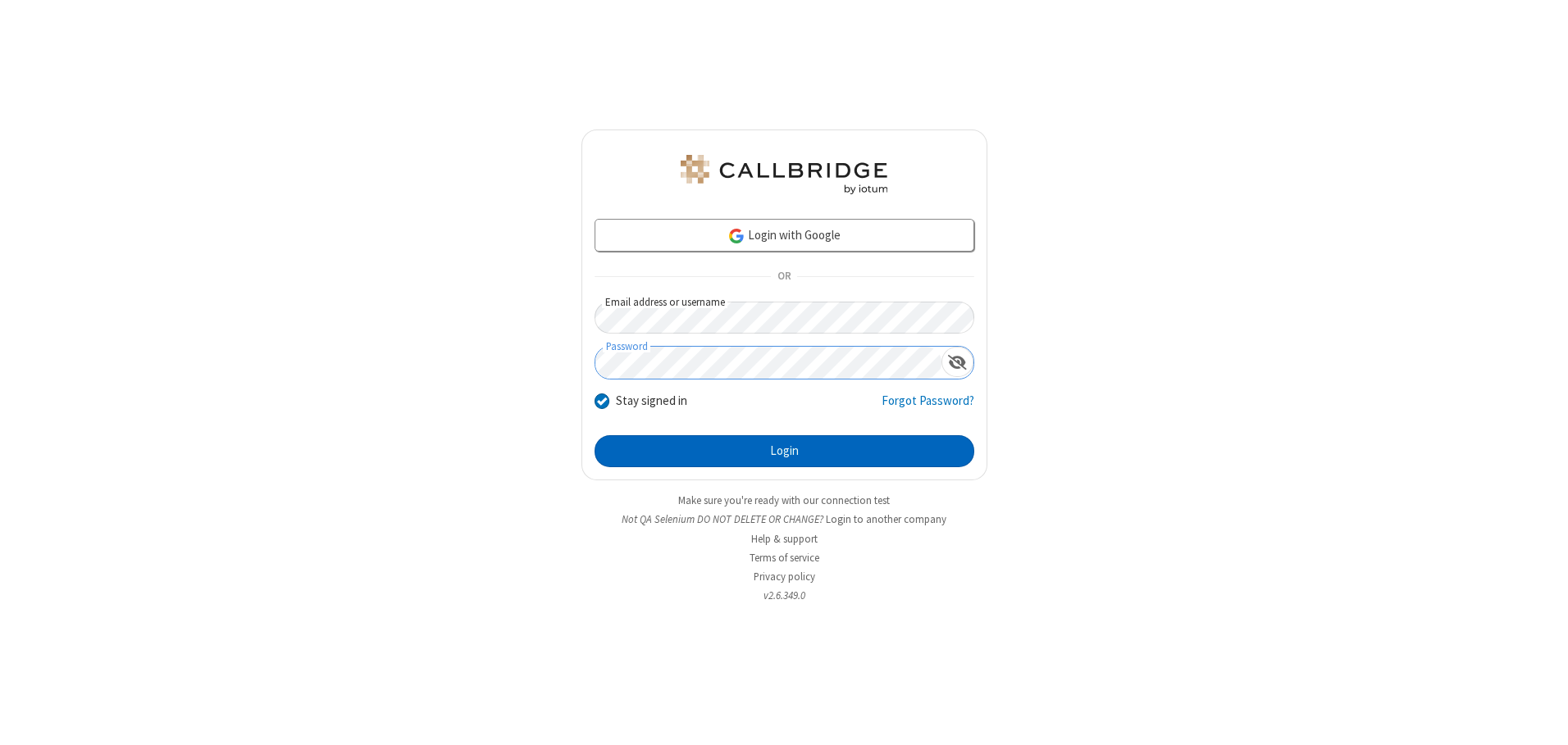
click at [784, 451] on button "Login" at bounding box center [784, 451] width 380 height 33
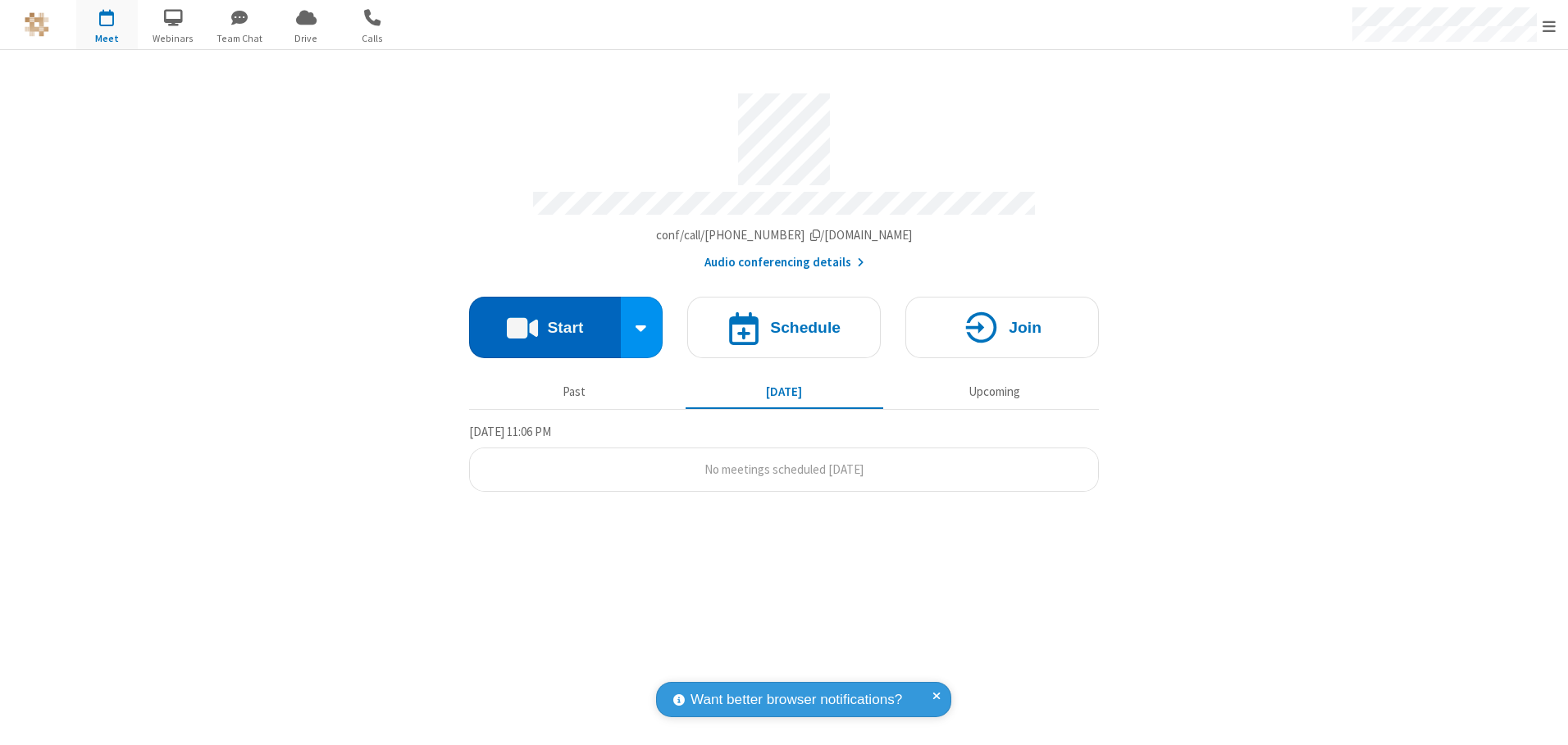
click at [544, 321] on button "Start" at bounding box center [544, 327] width 151 height 61
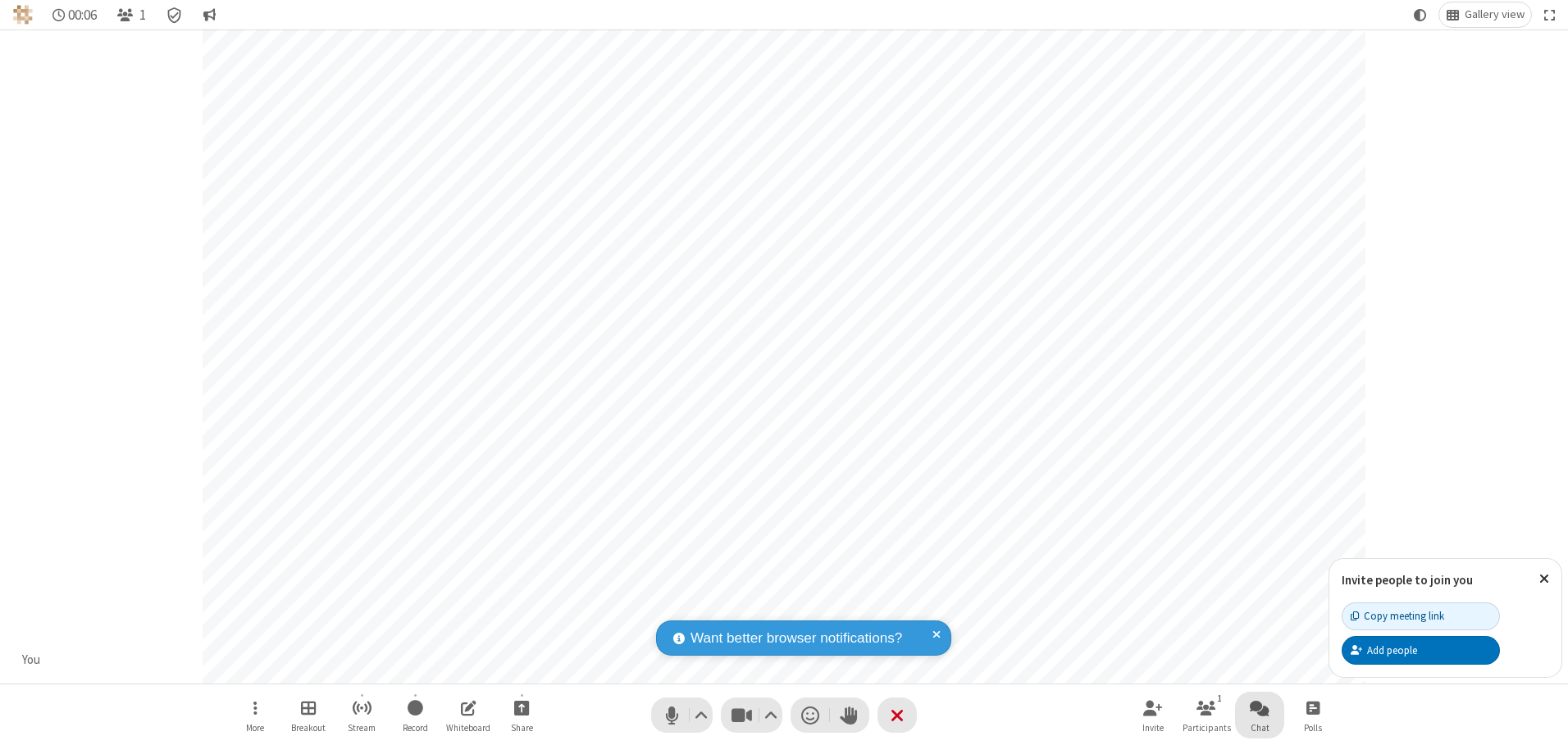
click at [1260, 707] on span "Open chat" at bounding box center [1260, 707] width 20 height 20
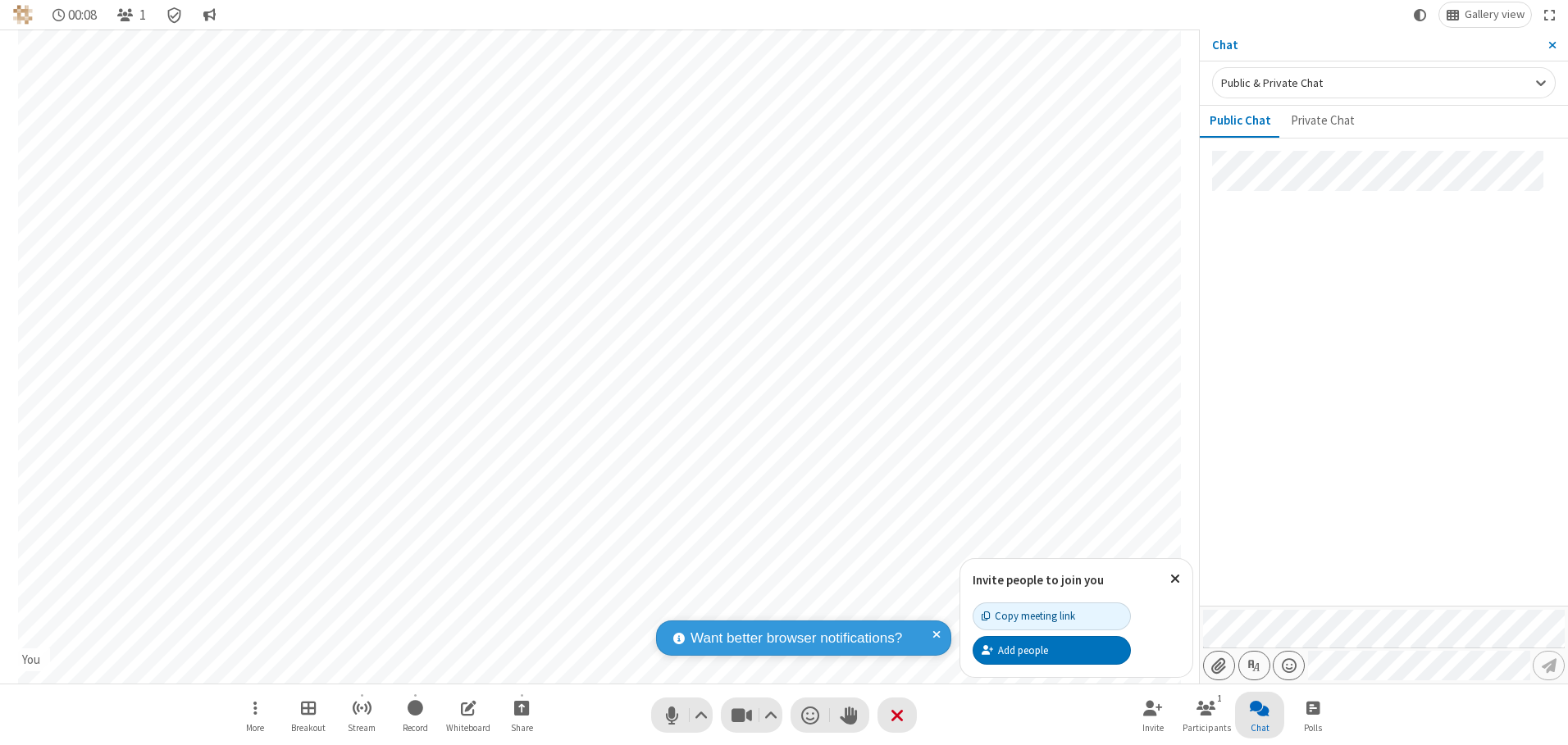
type input "C:\fakepath\doc_test.docx"
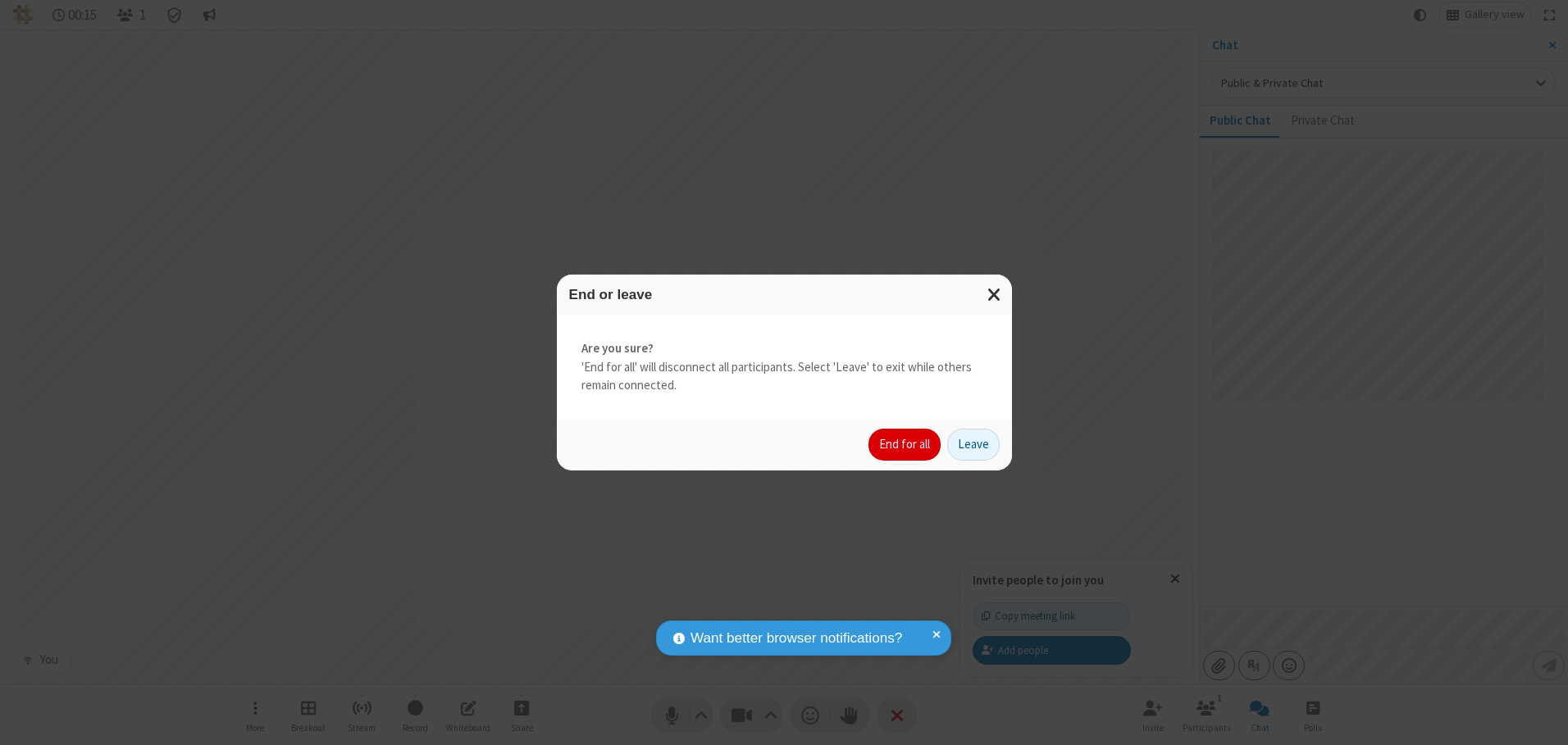
click at [905, 444] on button "End for all" at bounding box center [905, 446] width 72 height 33
